Goal: Task Accomplishment & Management: Manage account settings

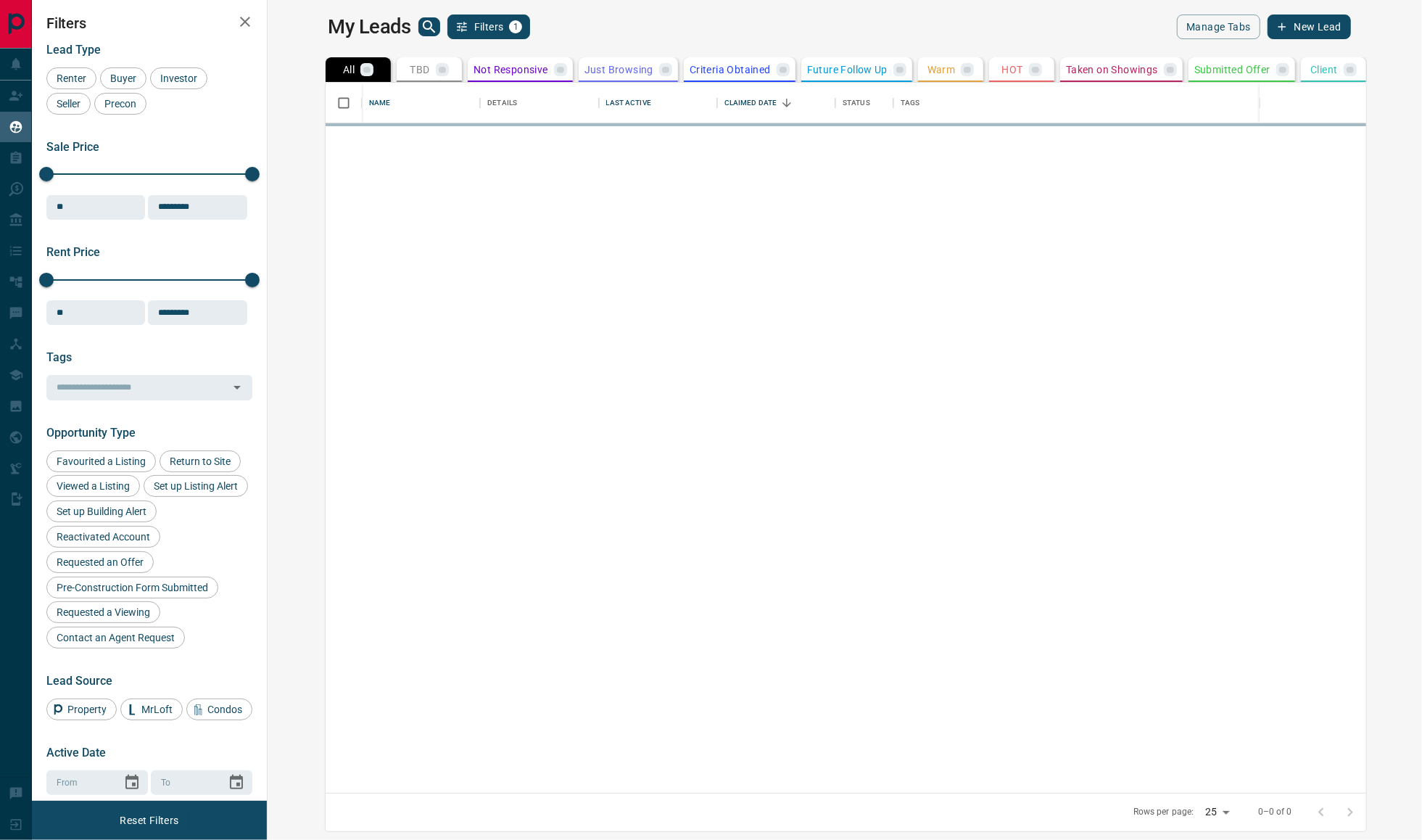
scroll to position [695, 1132]
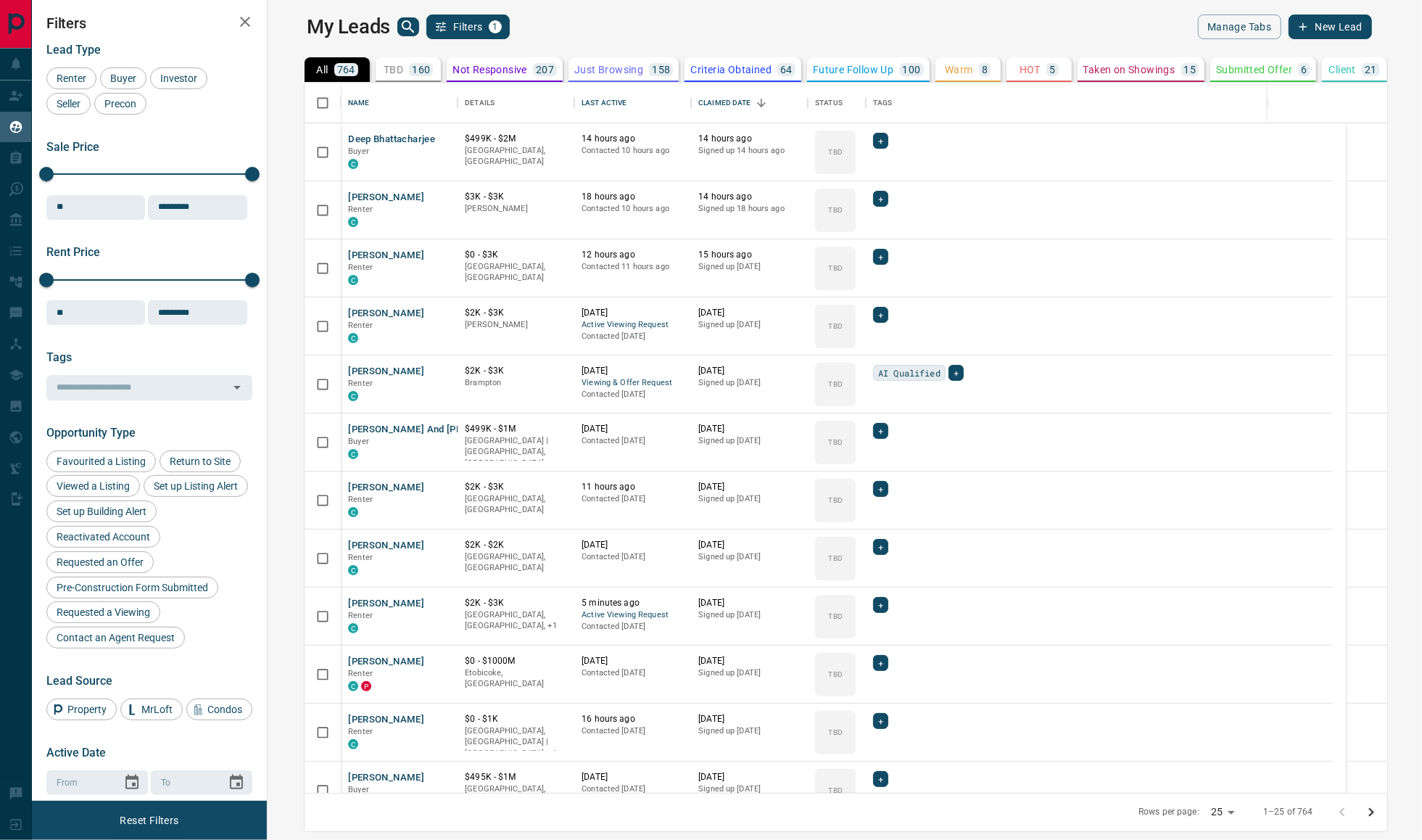
click at [400, 33] on icon "search button" at bounding box center [409, 27] width 18 height 18
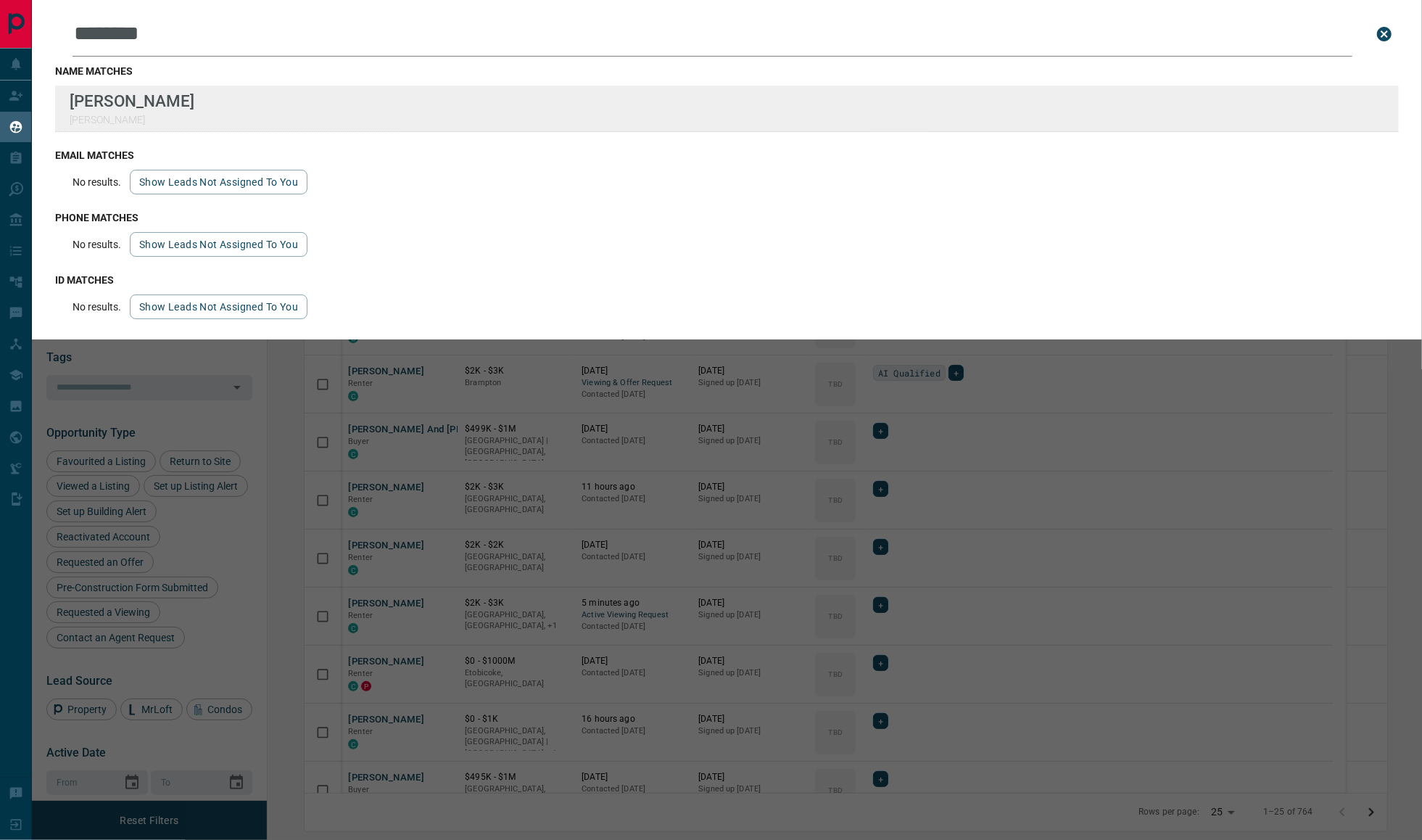
type input "********"
click at [0, 0] on div "Lead Transfers Claim Leads My Leads Tasks Opportunities Deals Campaigns Automat…" at bounding box center [711, 411] width 1422 height 822
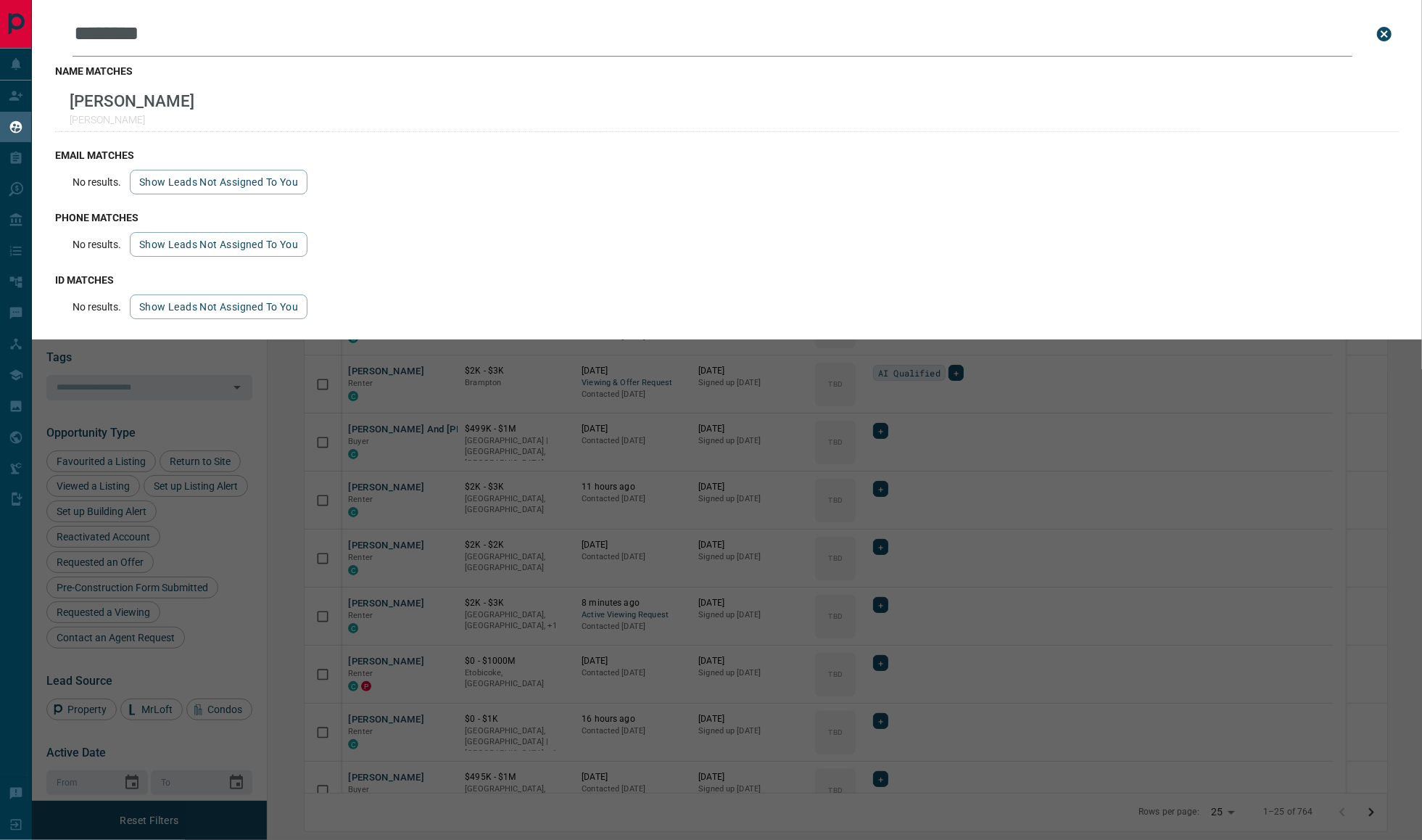
click at [483, 679] on div "Leads Search Bar ******** Search for a lead by name, email, phone, or id name m…" at bounding box center [743, 420] width 1422 height 840
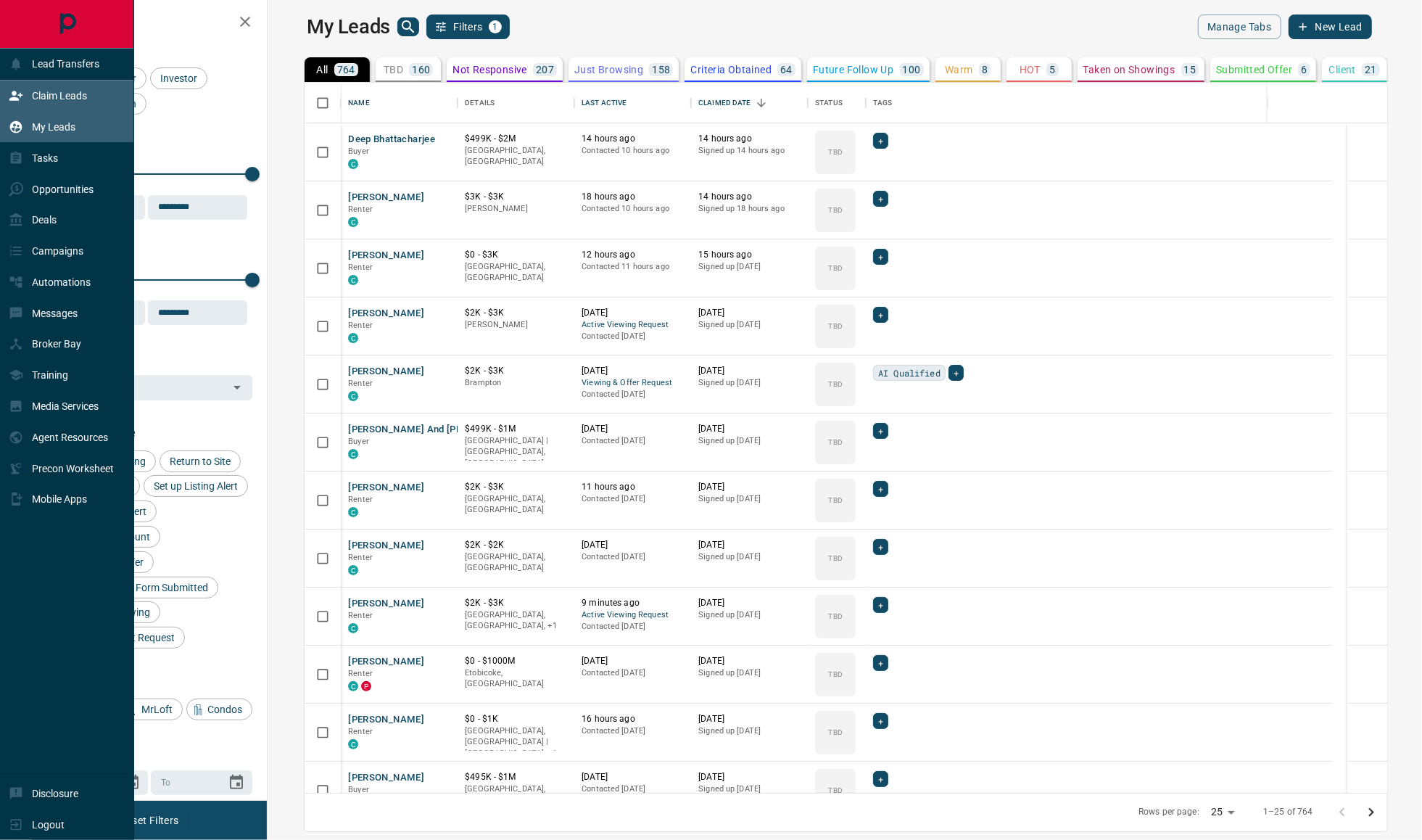
click at [23, 88] on icon at bounding box center [16, 95] width 15 height 15
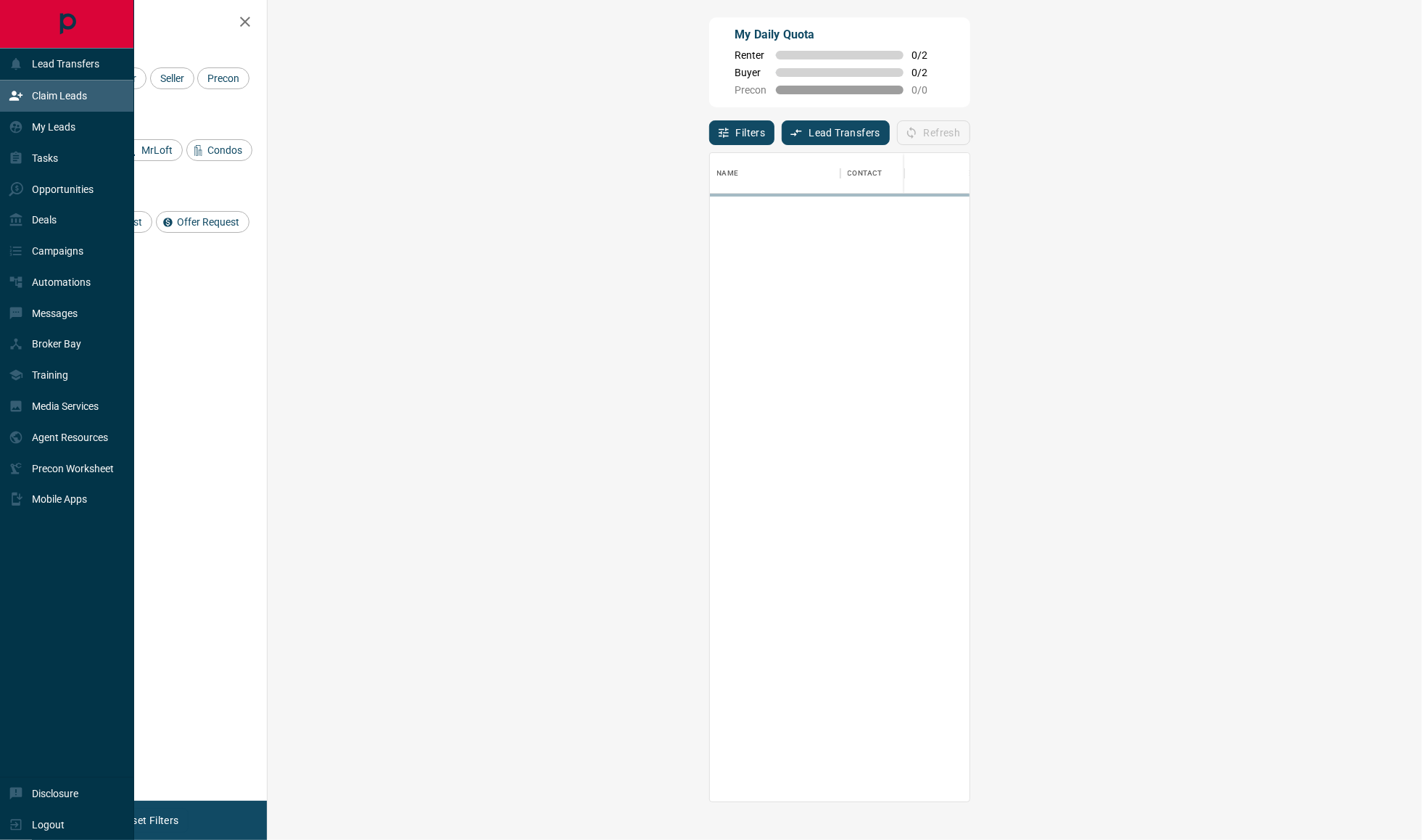
scroll to position [633, 1109]
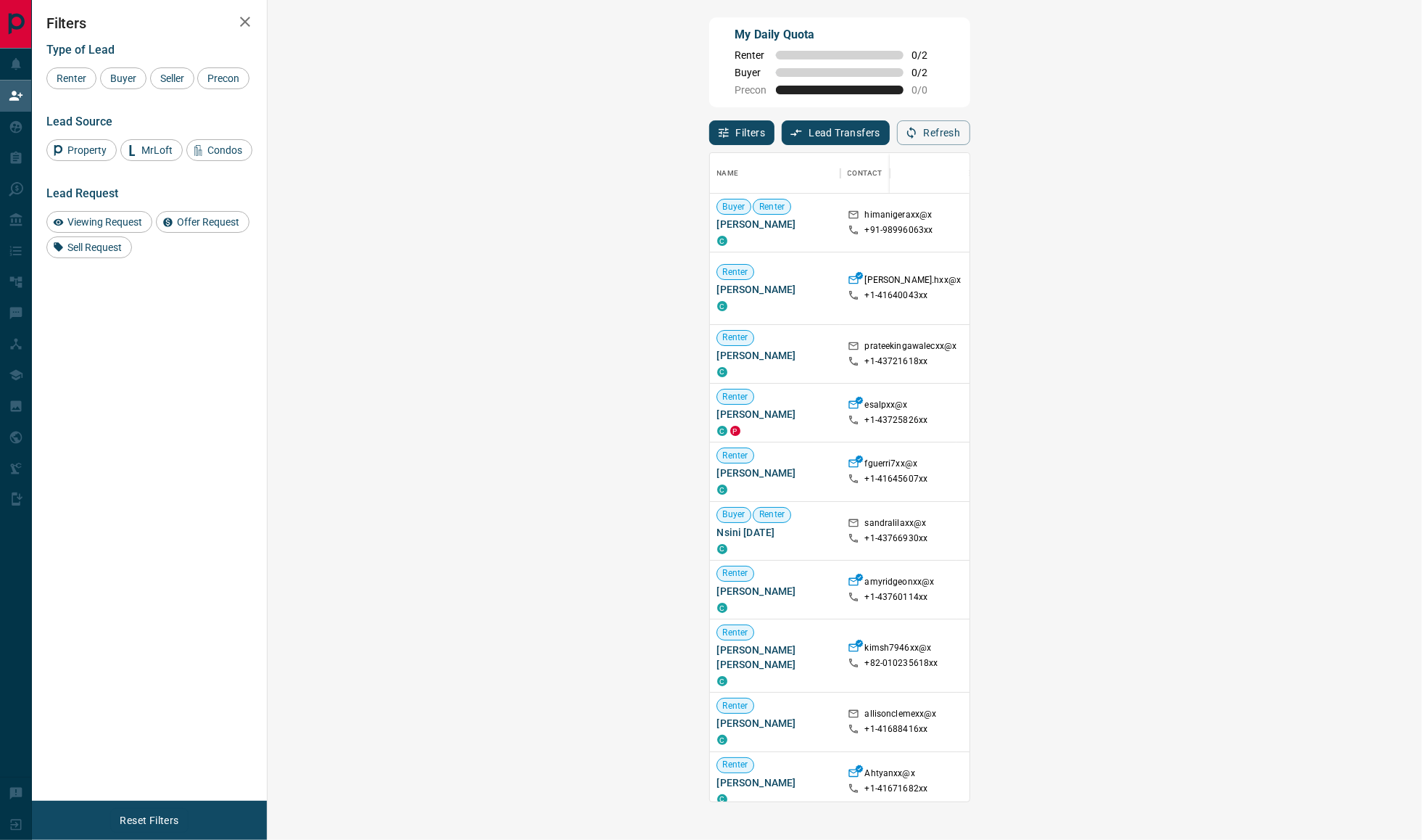
click at [1270, 416] on span "Viewing Request ( 1 )" at bounding box center [1310, 413] width 79 height 10
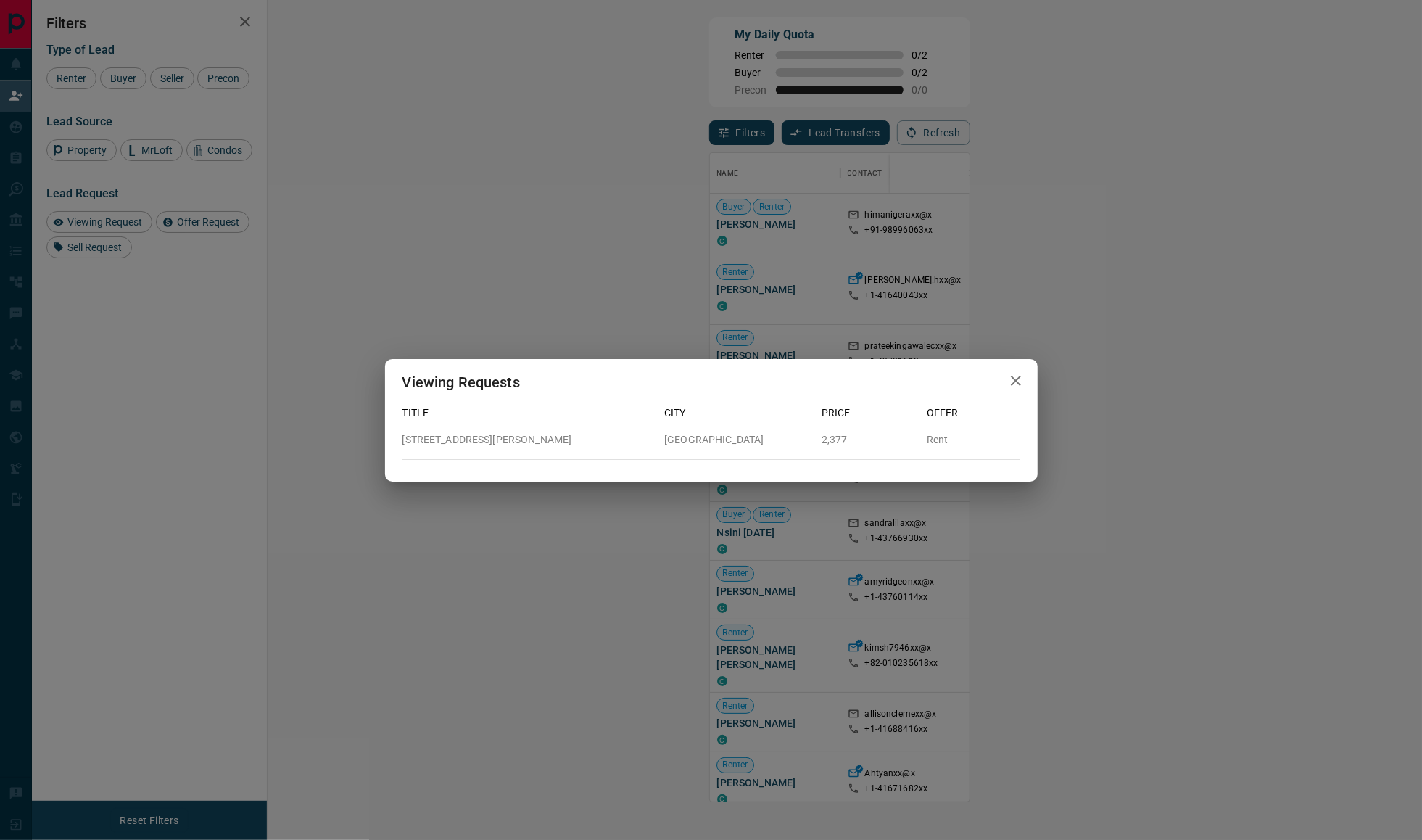
click at [1004, 382] on button "button" at bounding box center [1015, 381] width 29 height 30
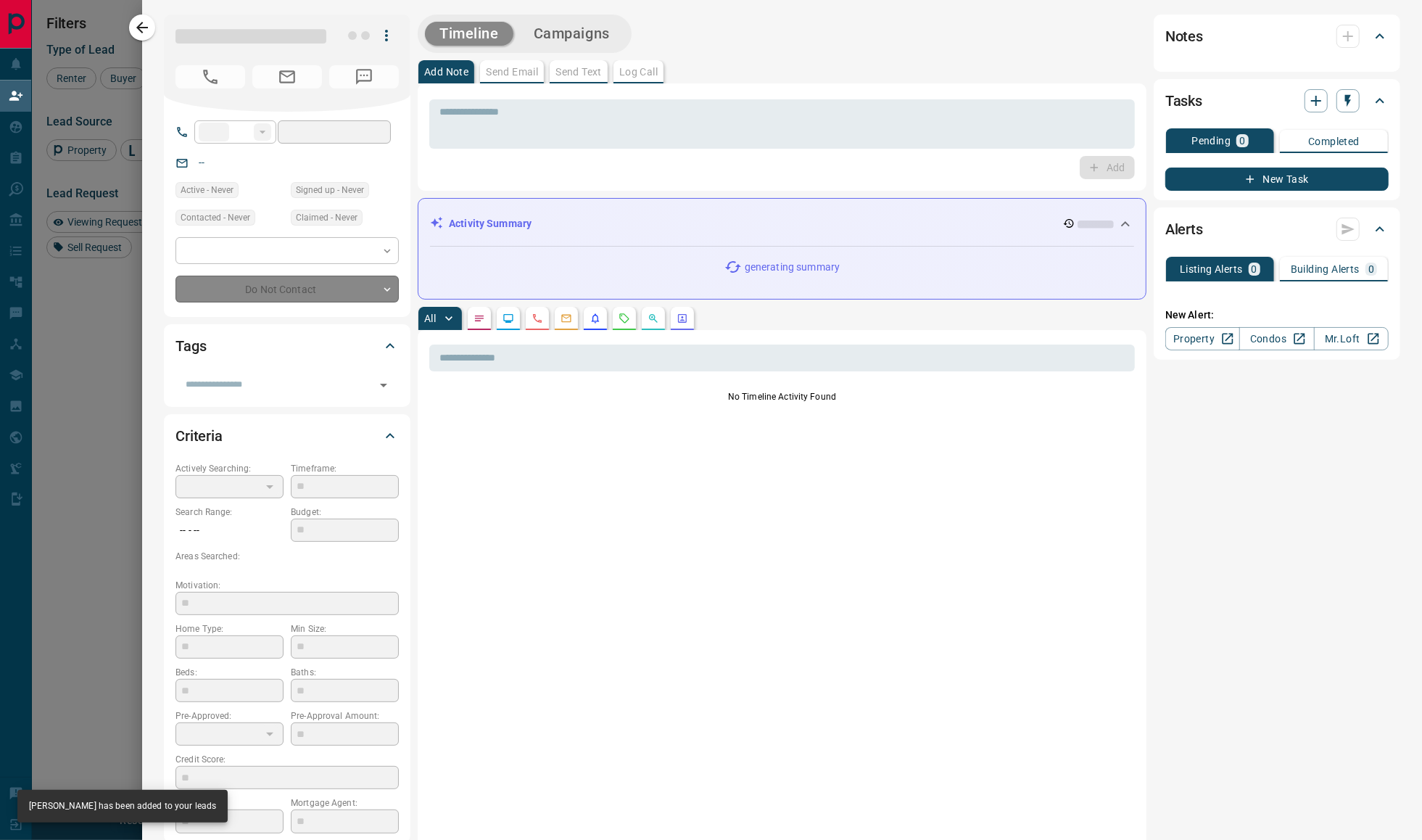
type input "**"
type input "**********"
type input "**"
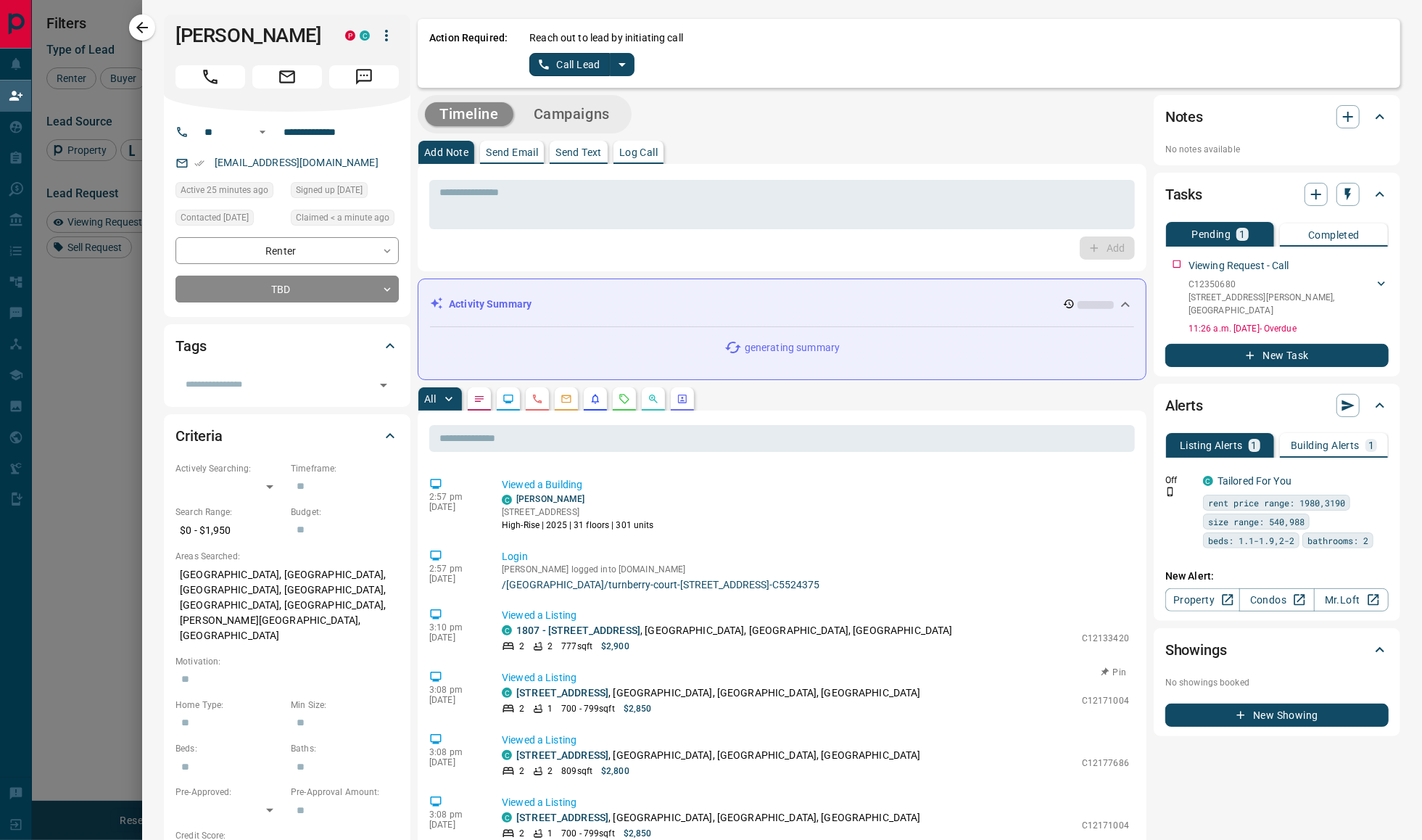
scroll to position [0, 0]
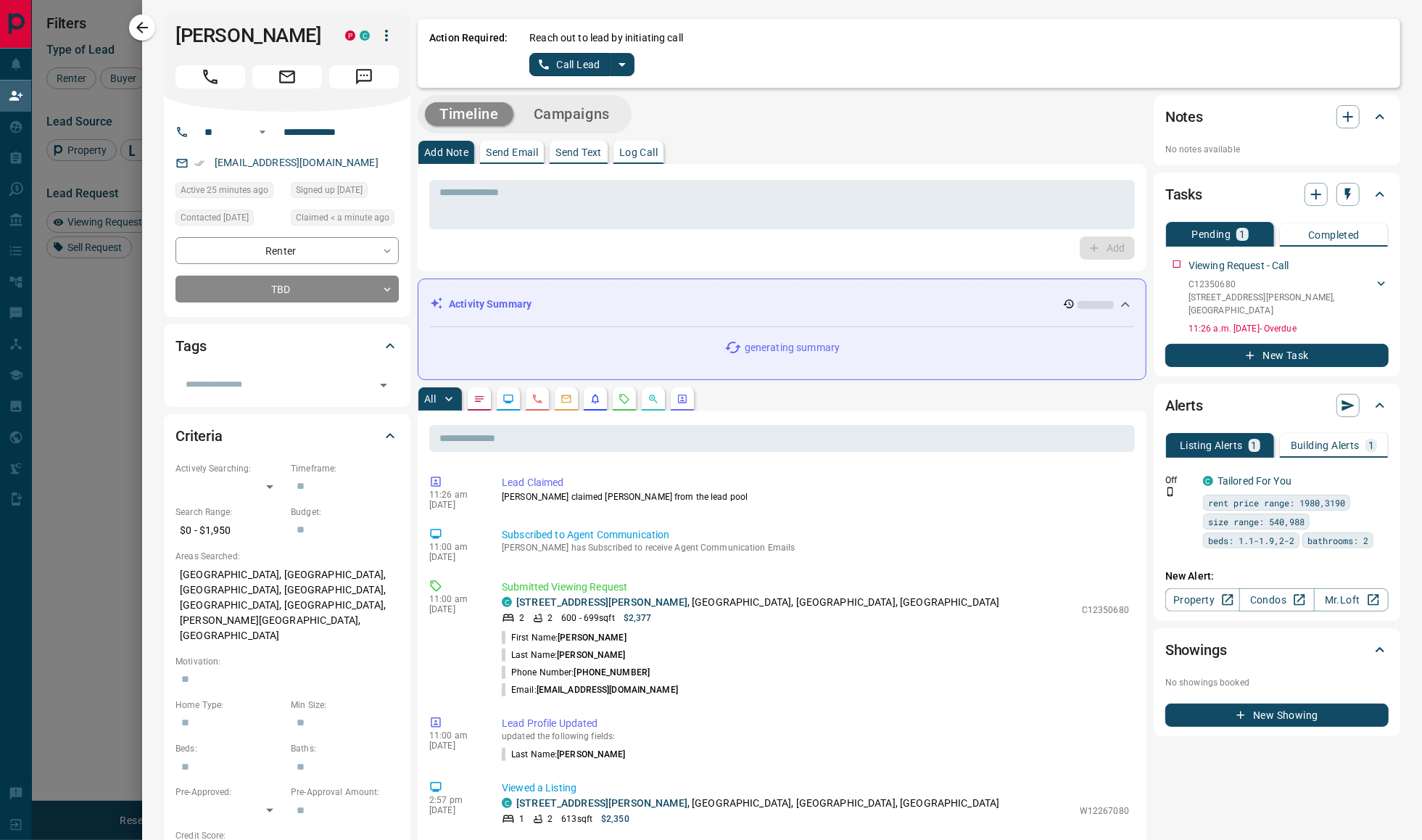
click at [621, 66] on icon "split button" at bounding box center [623, 64] width 18 height 18
click at [580, 108] on li "Log Manual Call" at bounding box center [581, 115] width 88 height 22
click at [570, 68] on button "Log Manual Call" at bounding box center [577, 63] width 96 height 23
click at [545, 68] on button "Yes" at bounding box center [543, 63] width 29 height 23
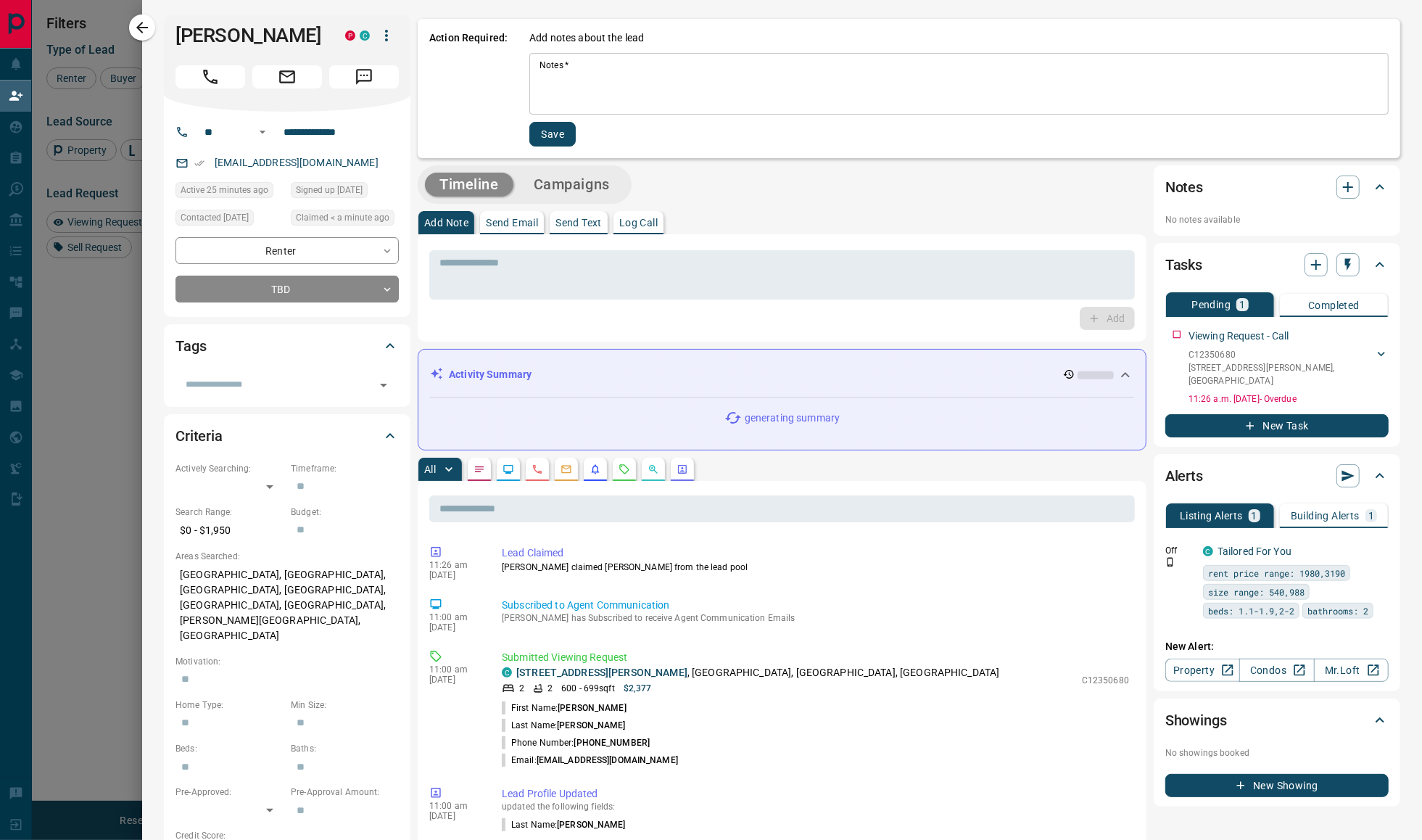
click at [563, 85] on textarea "Notes   *" at bounding box center [959, 84] width 839 height 50
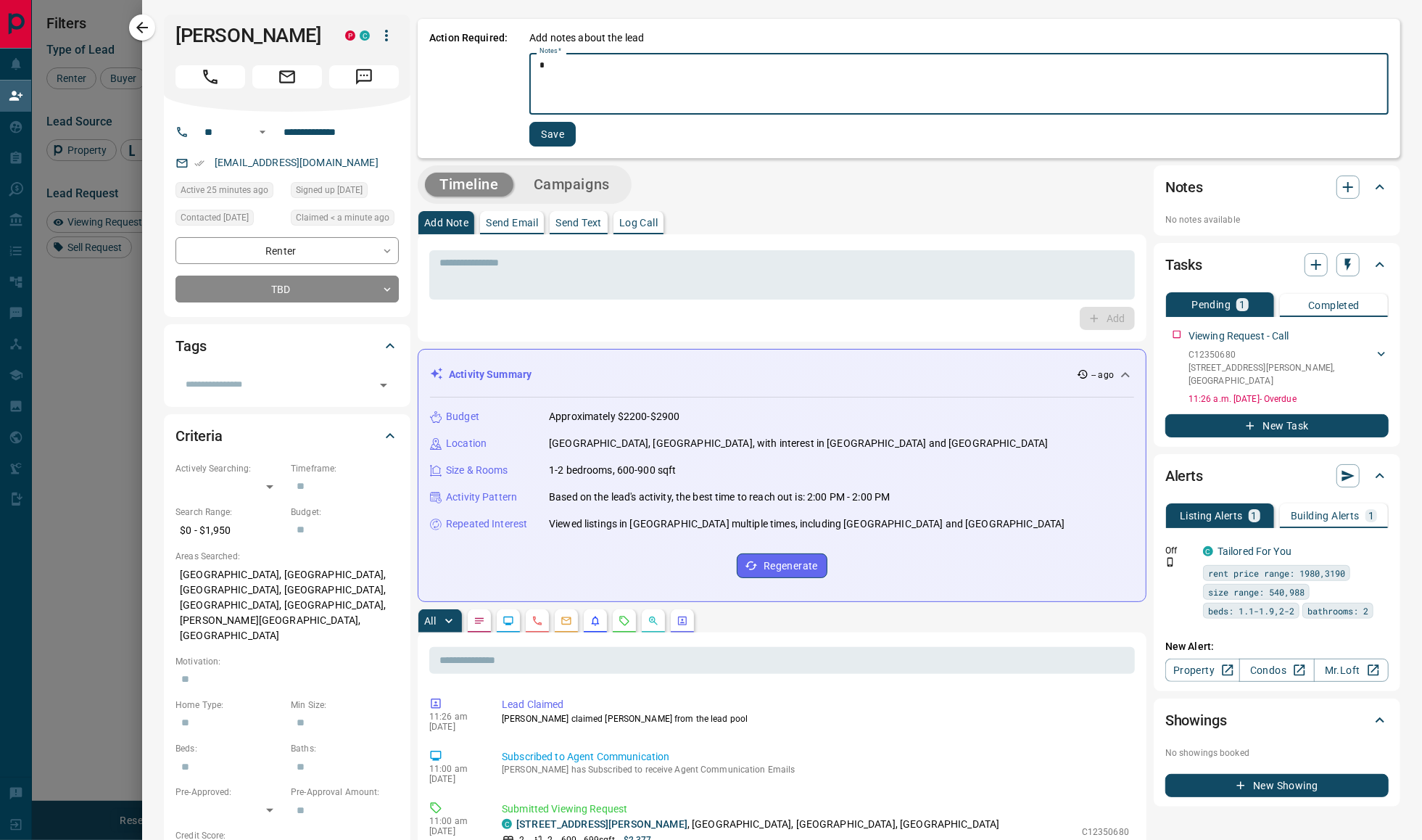
type textarea "*"
click at [559, 142] on button "Save" at bounding box center [552, 134] width 47 height 25
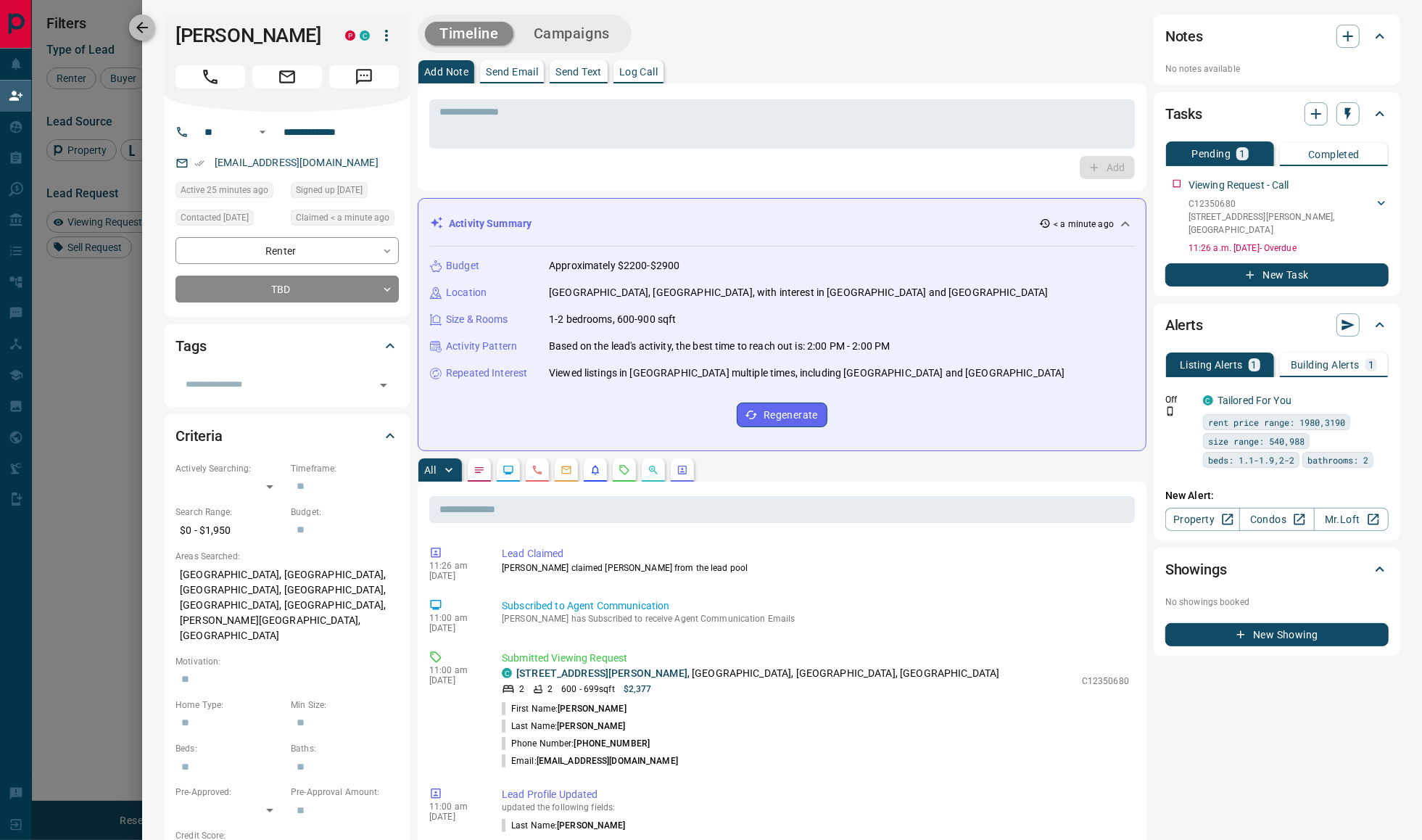
click at [137, 31] on icon "button" at bounding box center [143, 28] width 18 height 18
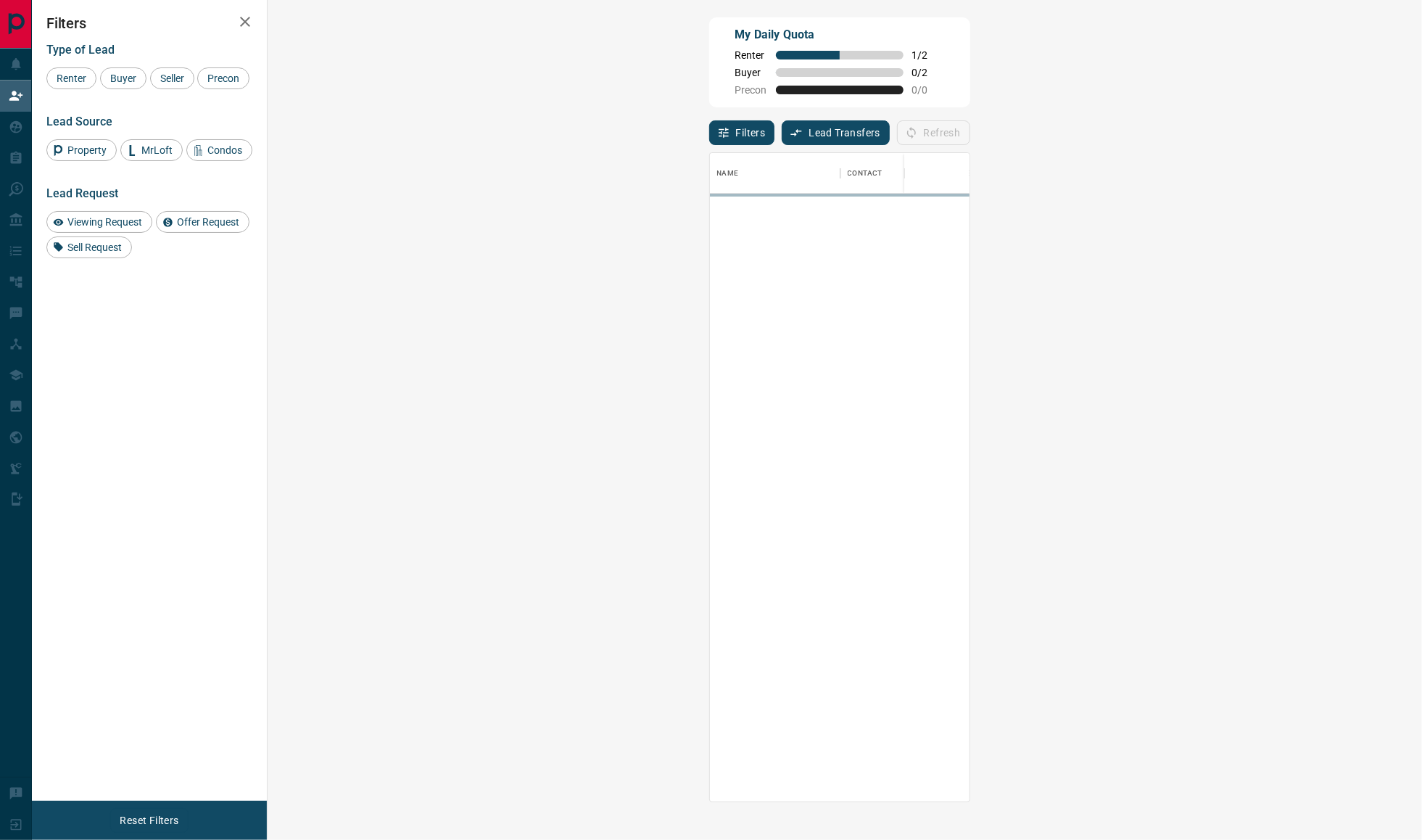
scroll to position [633, 1109]
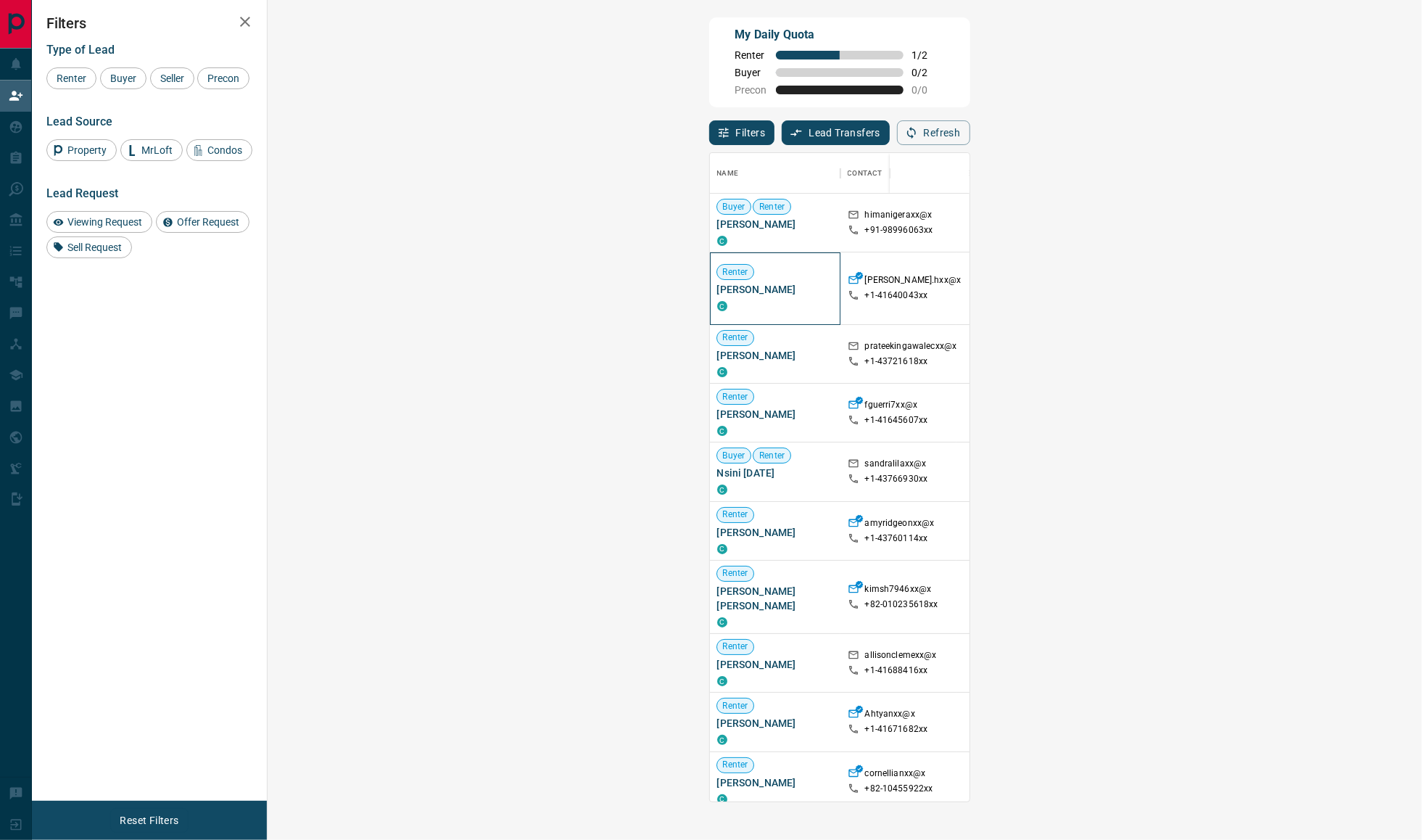
drag, startPoint x: 365, startPoint y: 291, endPoint x: 287, endPoint y: 290, distance: 78.0
click at [717, 290] on span "[PERSON_NAME]" at bounding box center [774, 290] width 116 height 15
copy span "[PERSON_NAME]"
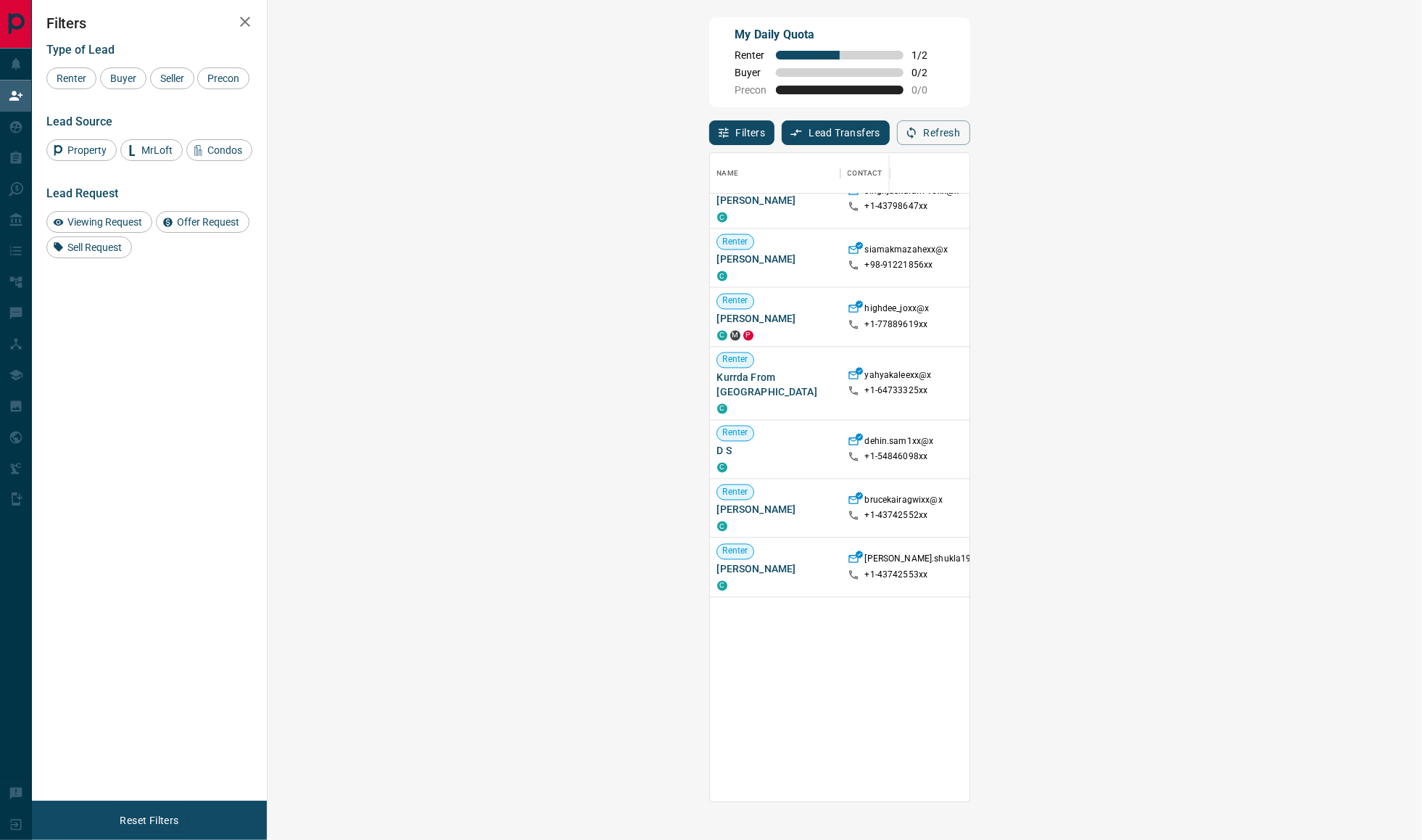
scroll to position [0, 0]
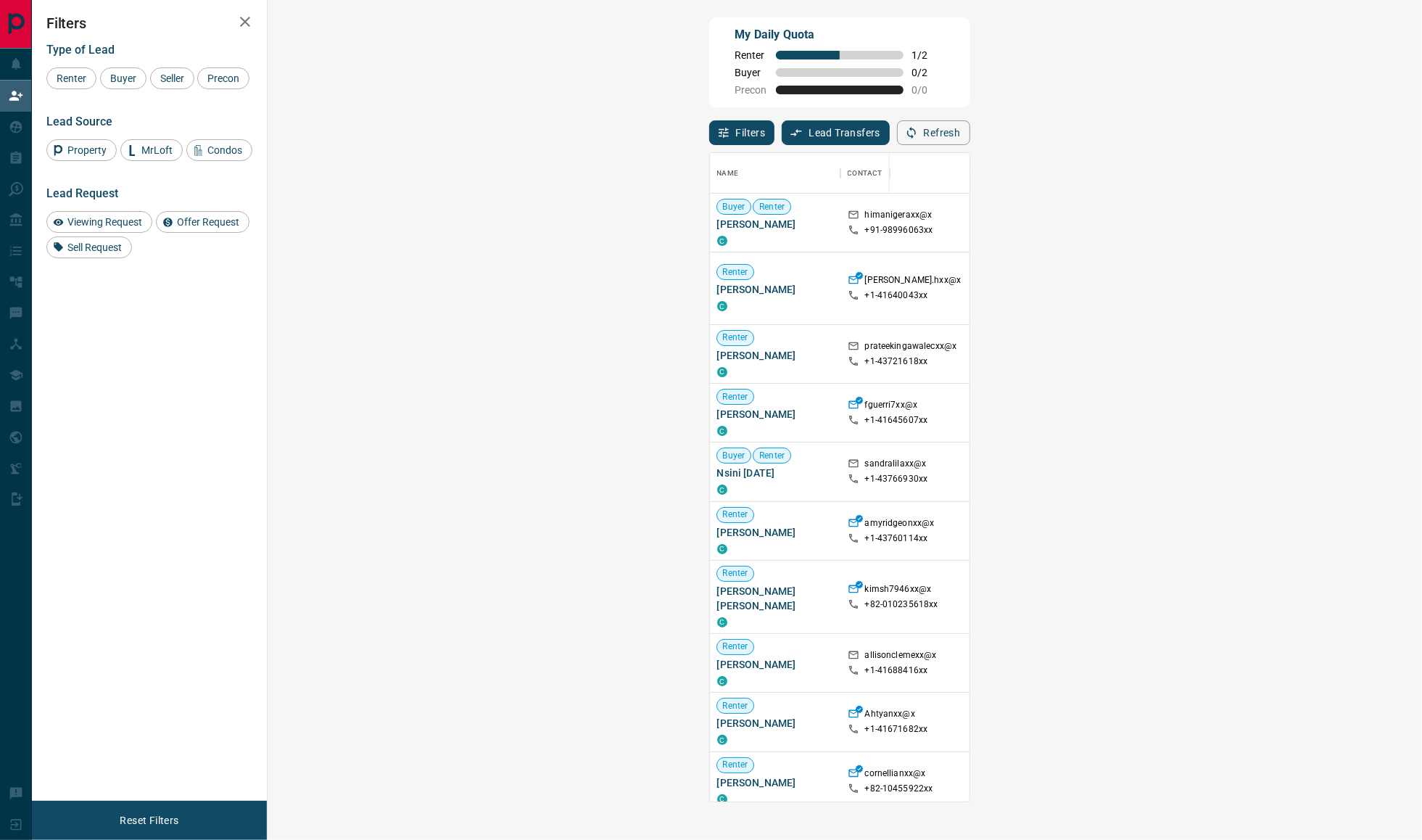
click at [918, 127] on icon "button" at bounding box center [911, 132] width 13 height 13
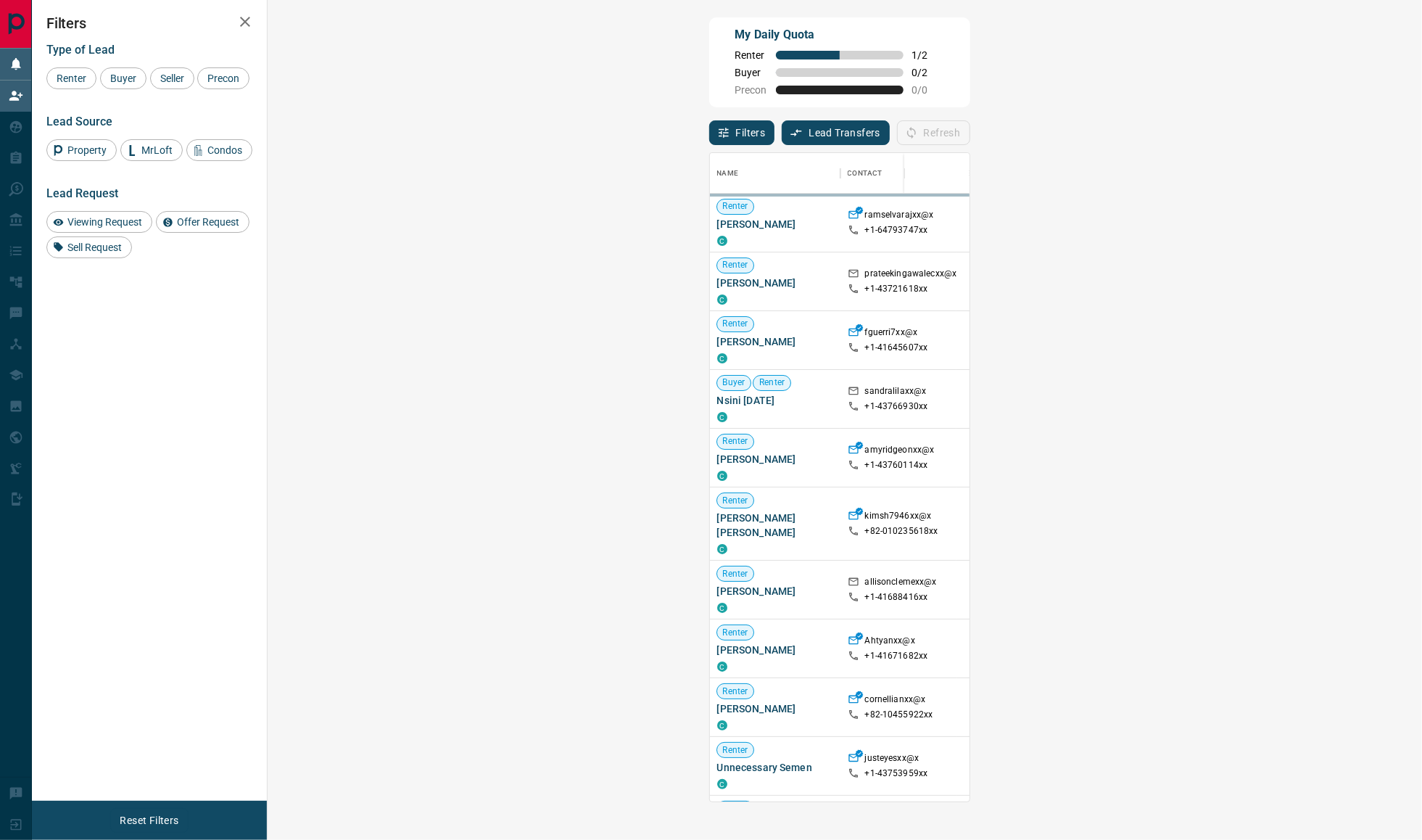
scroll to position [633, 1109]
